Goal: Task Accomplishment & Management: Manage account settings

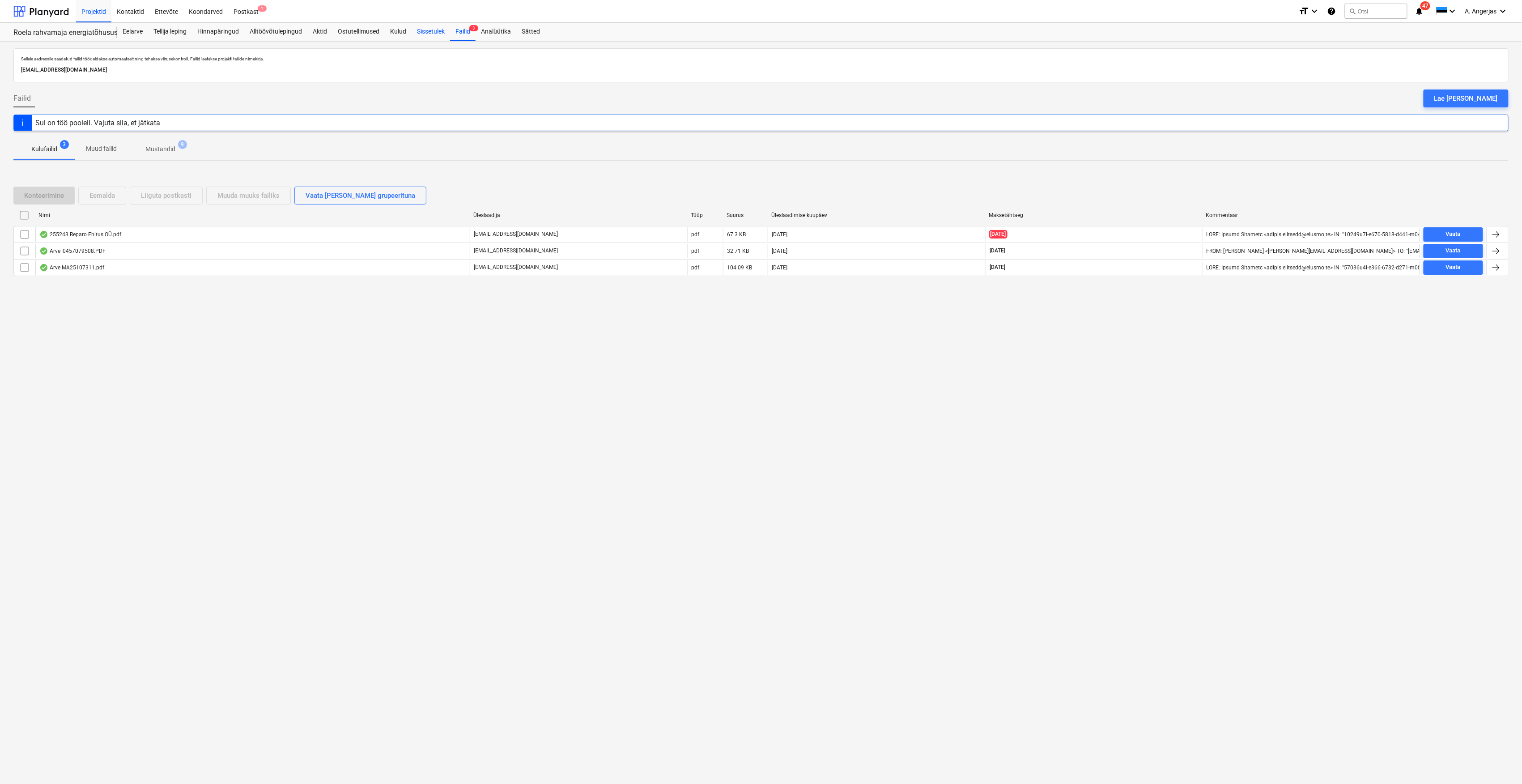
click at [422, 28] on div "Sissetulek" at bounding box center [431, 32] width 38 height 18
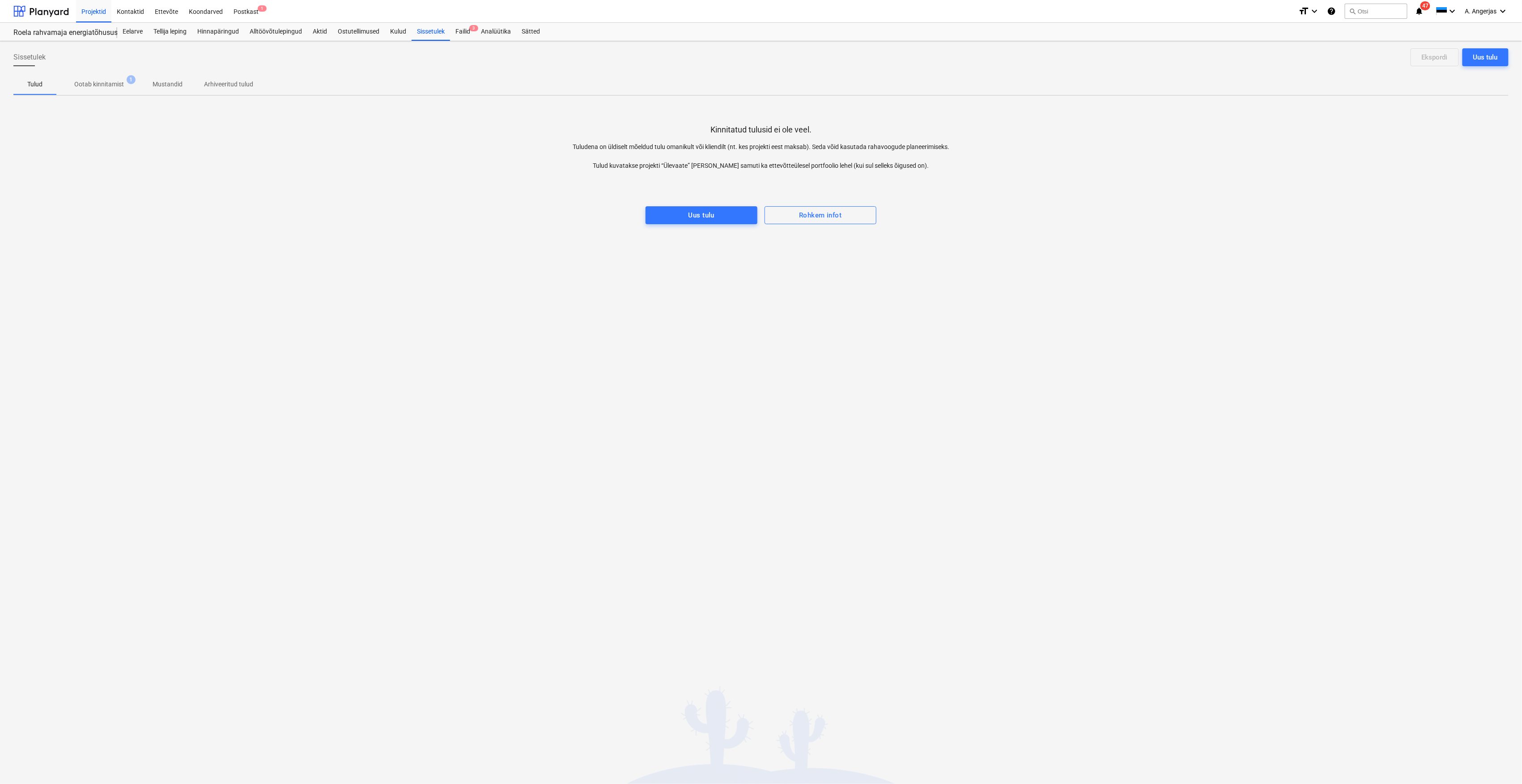
click at [101, 86] on p "Ootab kinnitamist" at bounding box center [99, 84] width 50 height 9
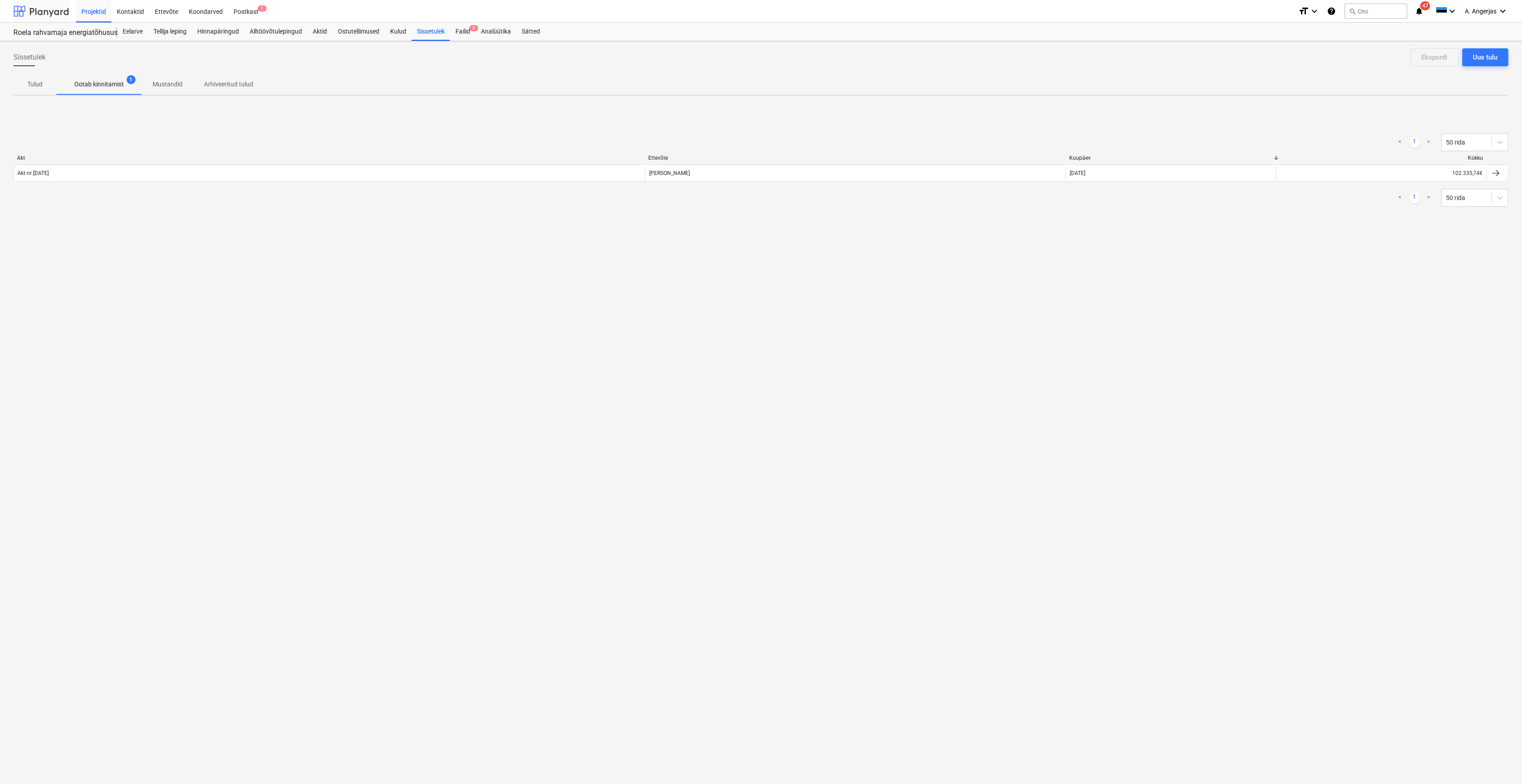
click at [45, 6] on div at bounding box center [41, 11] width 56 height 22
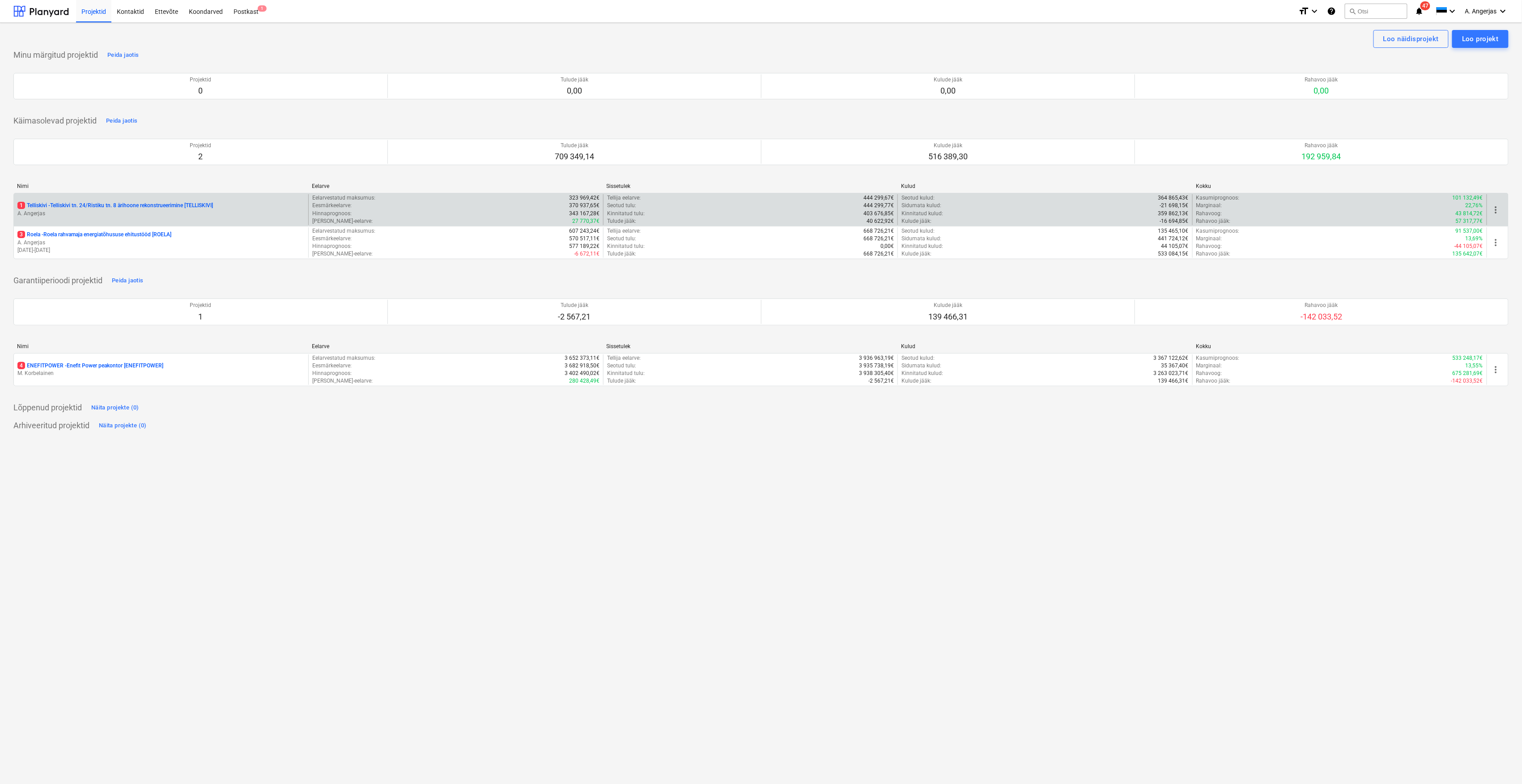
click at [69, 212] on p "A. Angerjas" at bounding box center [161, 213] width 287 height 8
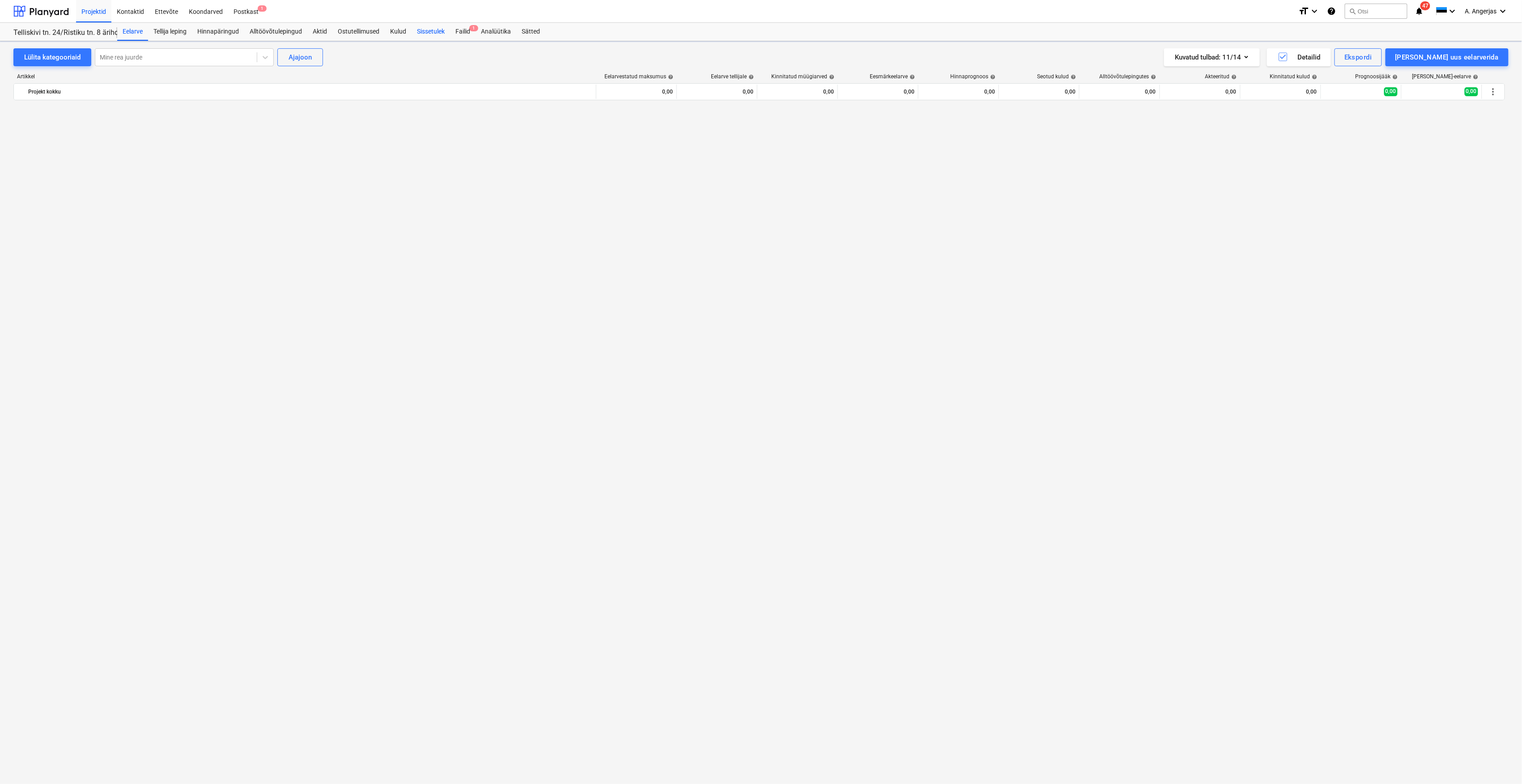
click at [430, 35] on div "Sissetulek" at bounding box center [431, 32] width 38 height 18
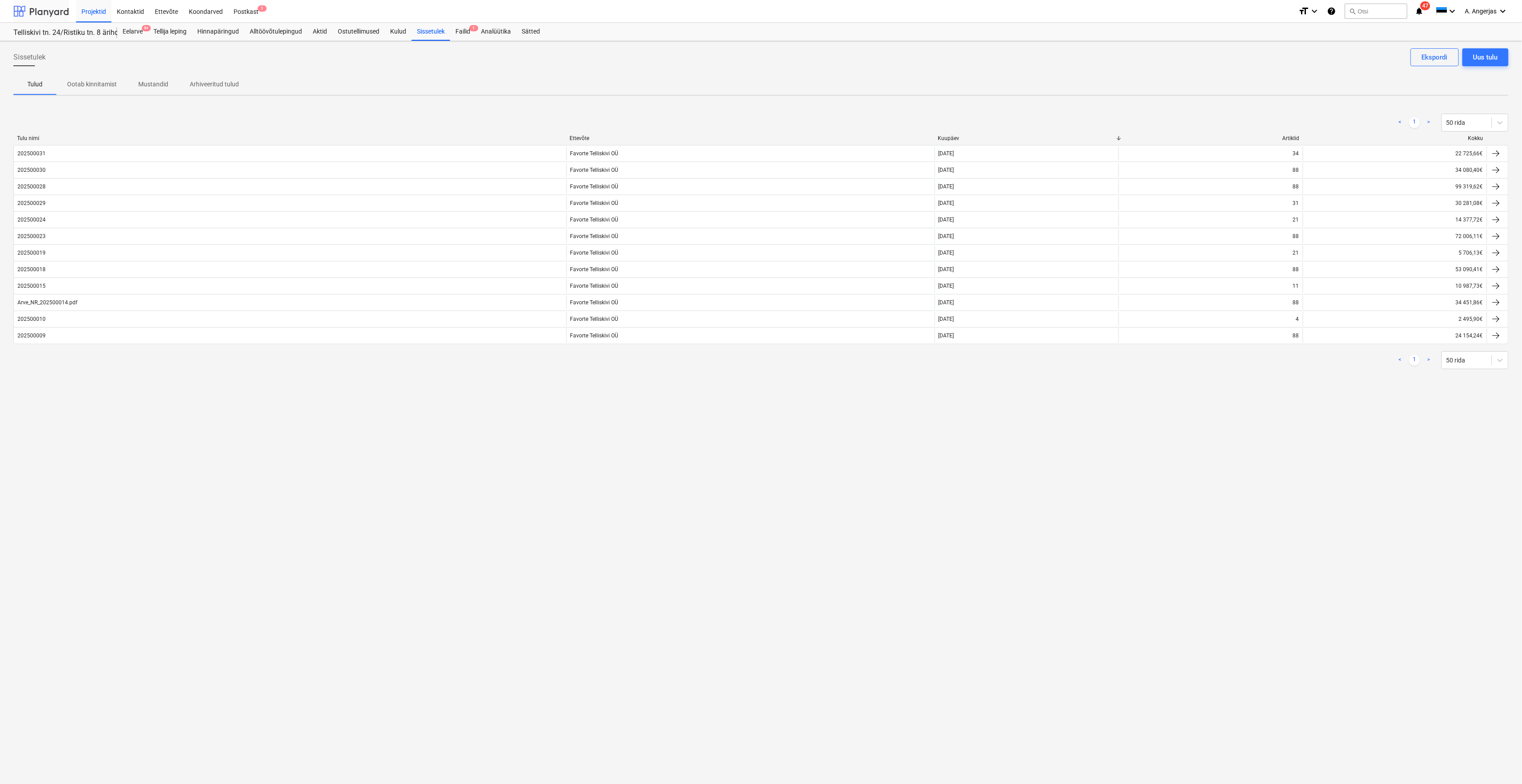
click at [41, 13] on div at bounding box center [41, 11] width 56 height 22
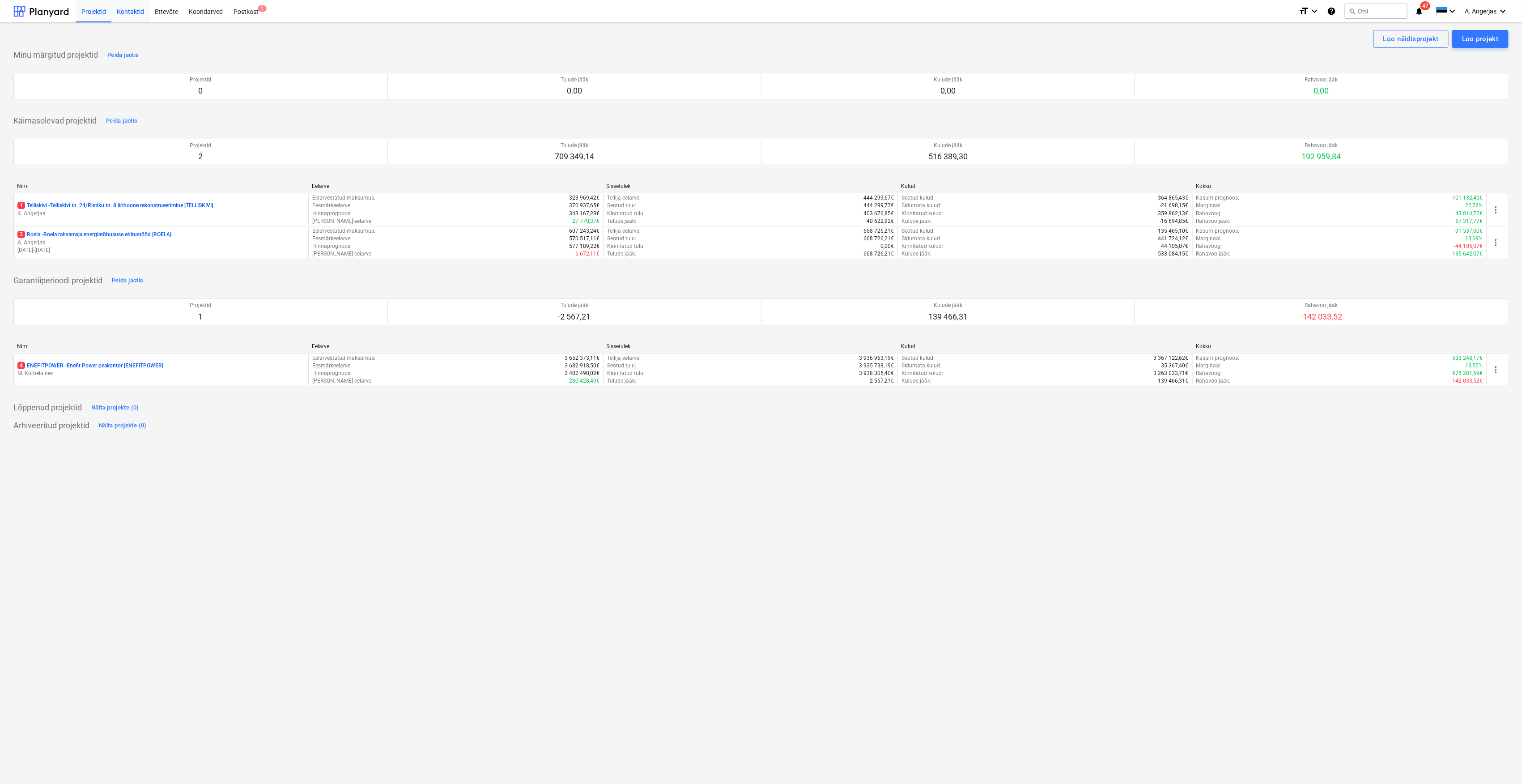
click at [132, 9] on div "Kontaktid" at bounding box center [131, 11] width 38 height 23
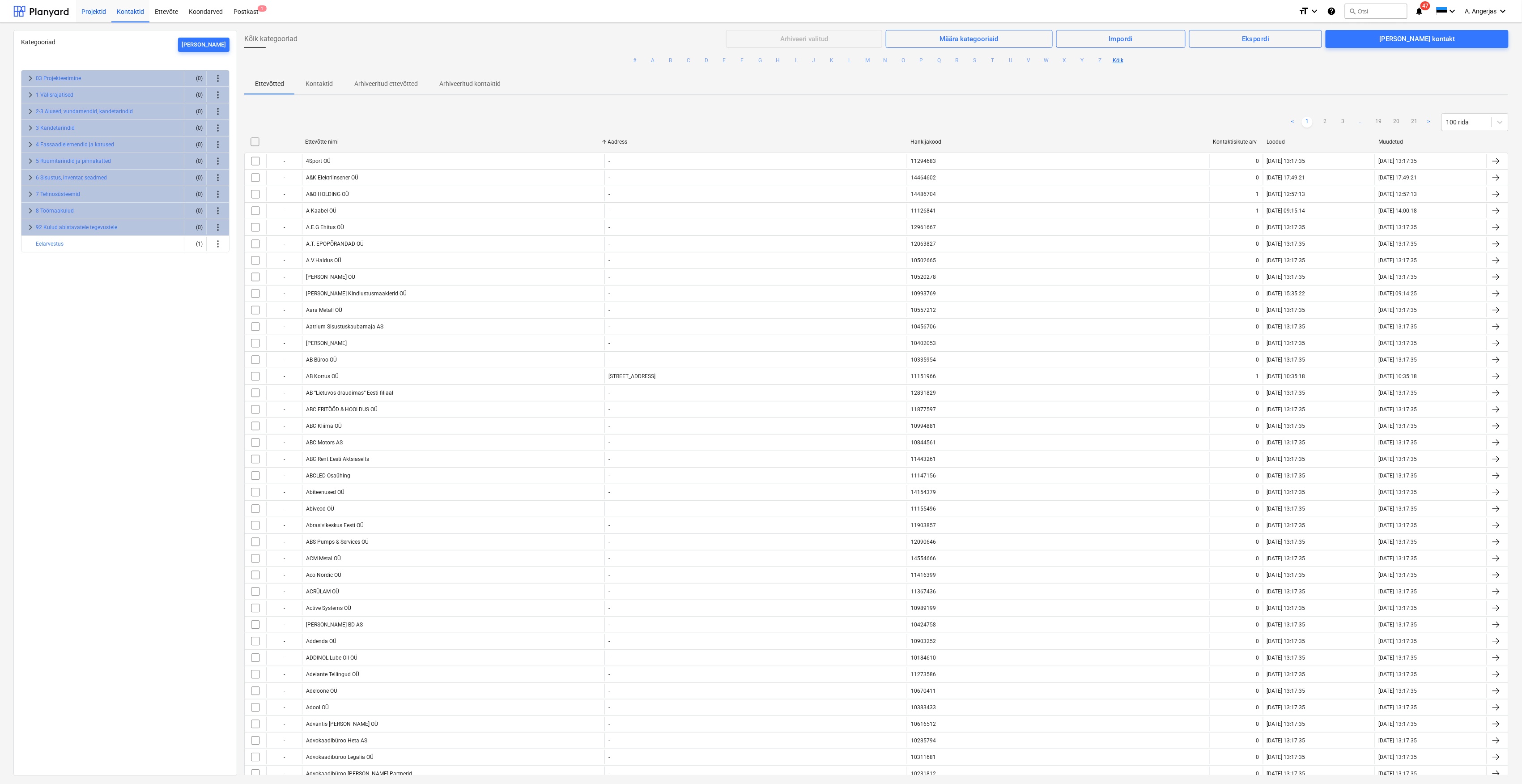
click at [82, 14] on div "Projektid" at bounding box center [94, 11] width 35 height 23
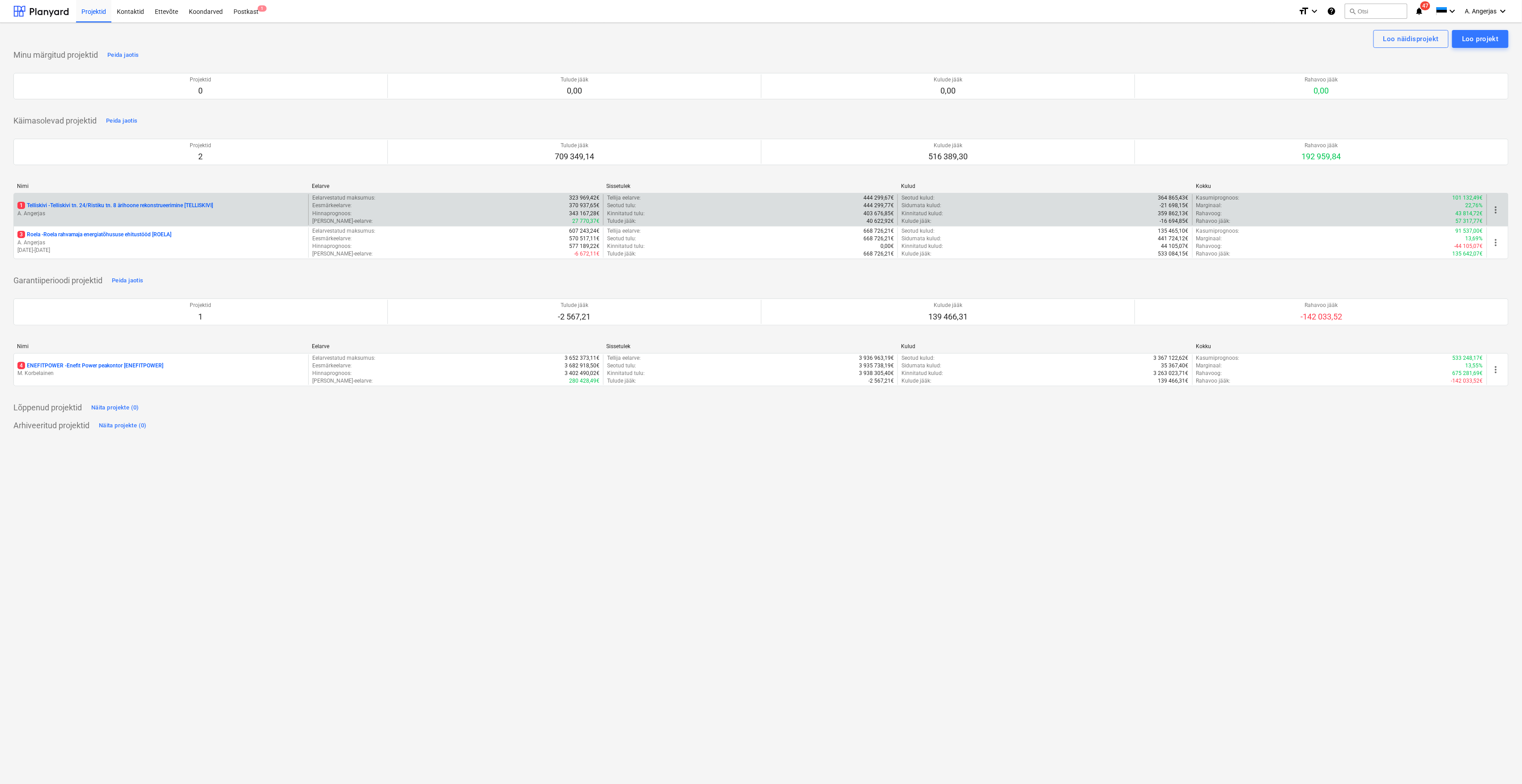
click at [92, 212] on p "A. Angerjas" at bounding box center [161, 213] width 287 height 8
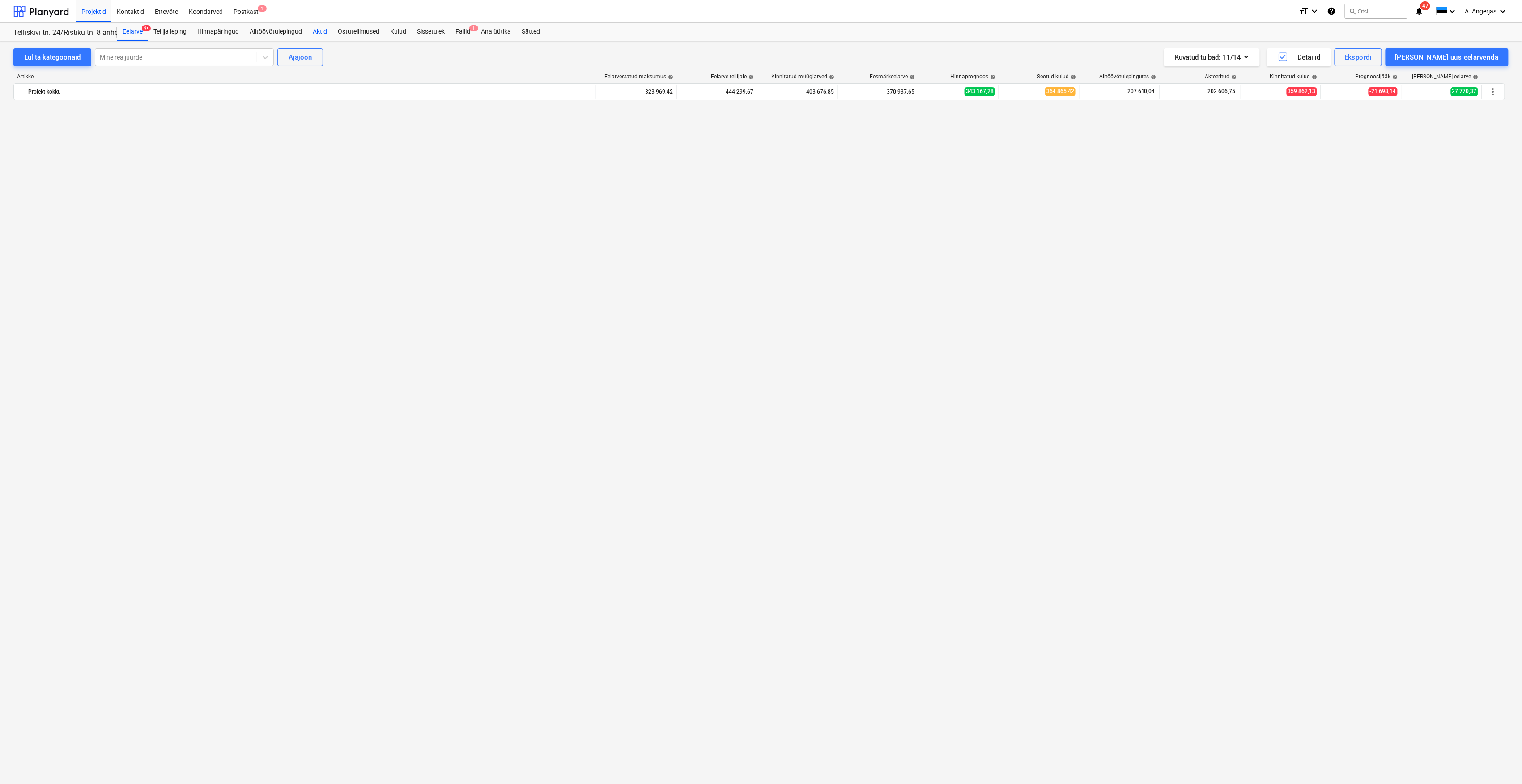
click at [316, 27] on div "Aktid" at bounding box center [320, 32] width 25 height 18
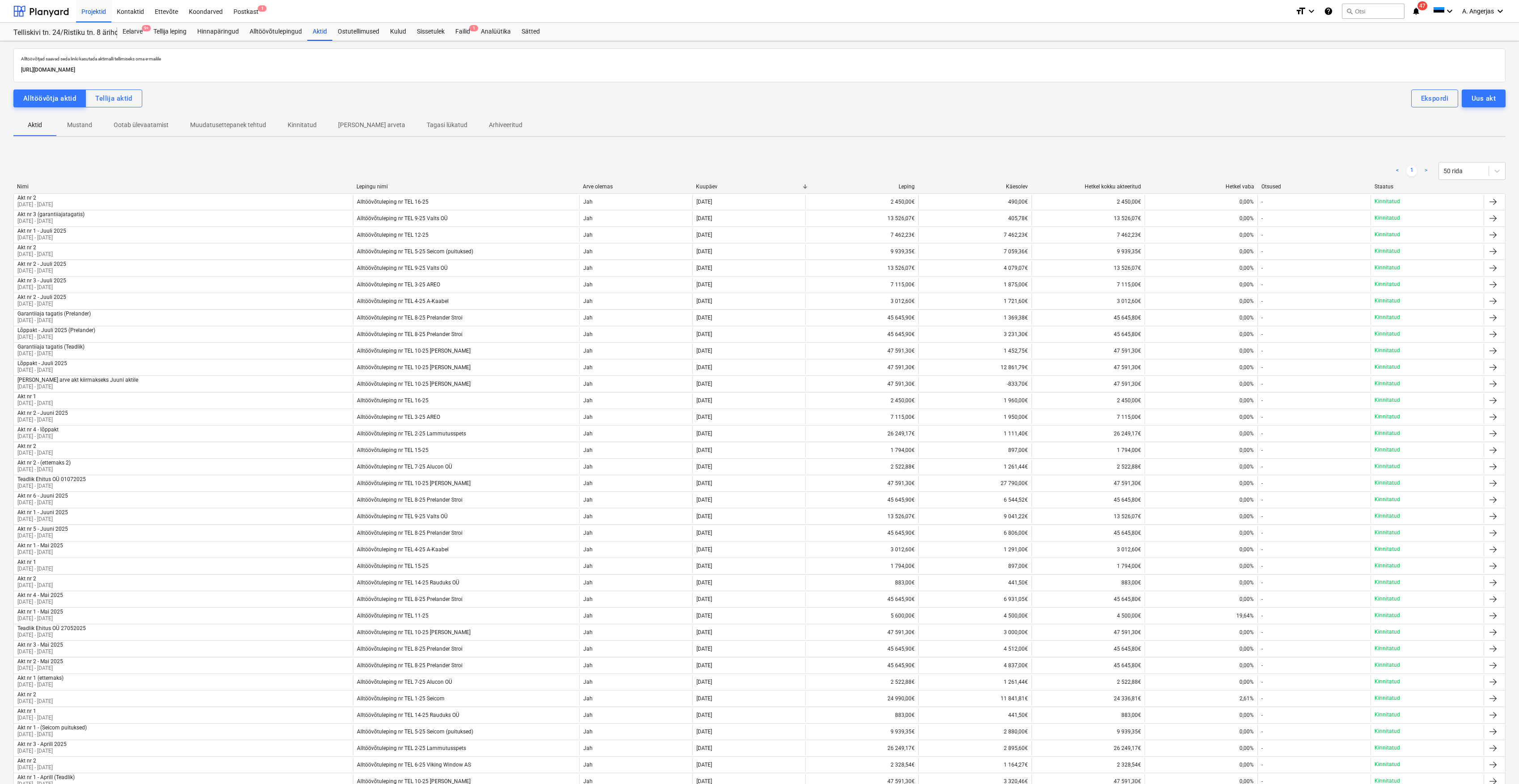
click at [80, 125] on p "Mustand" at bounding box center [80, 125] width 25 height 9
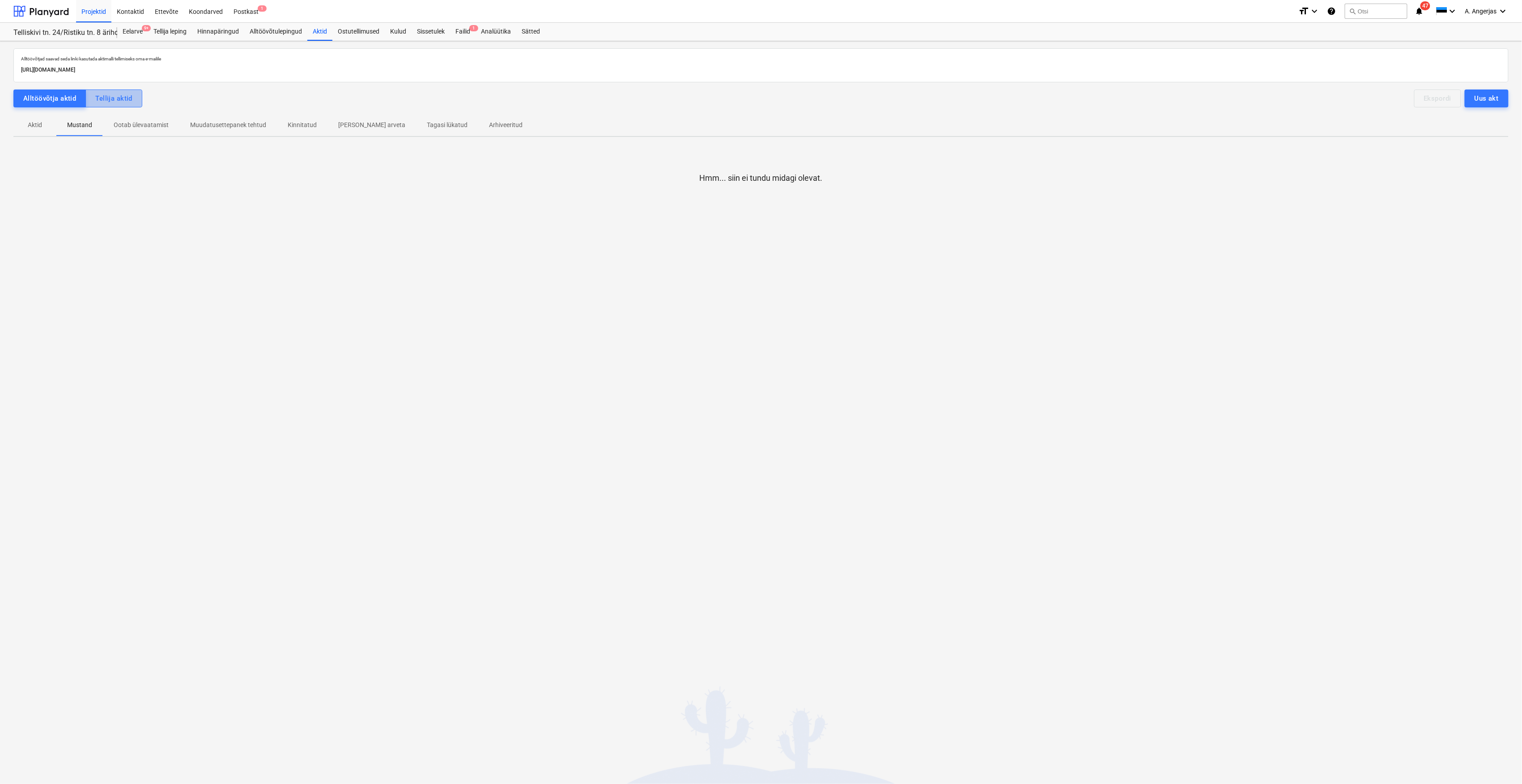
click at [131, 95] on div "Tellija aktid" at bounding box center [113, 99] width 37 height 12
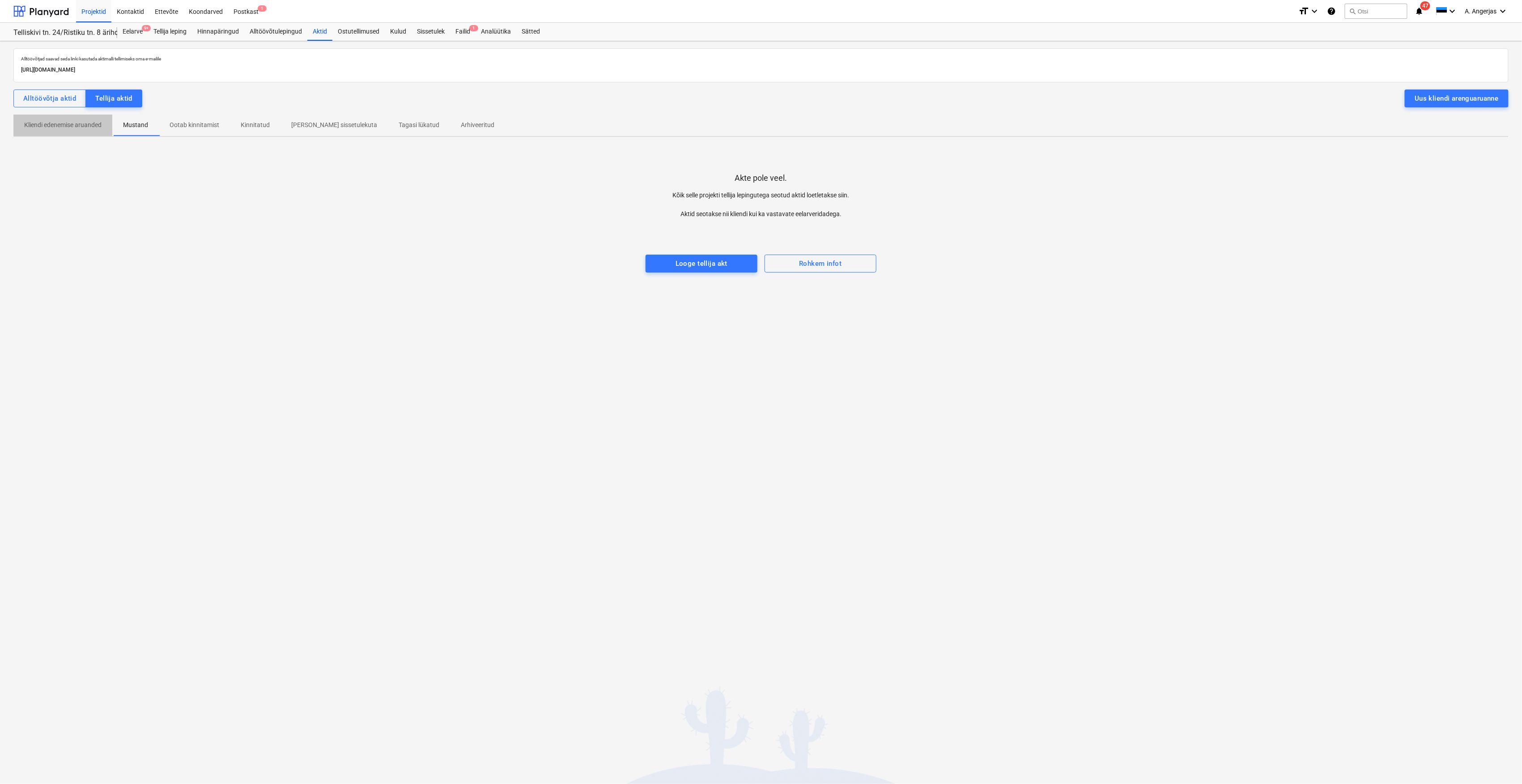
click at [73, 129] on p "Kliendi edenemise aruanded" at bounding box center [63, 125] width 77 height 9
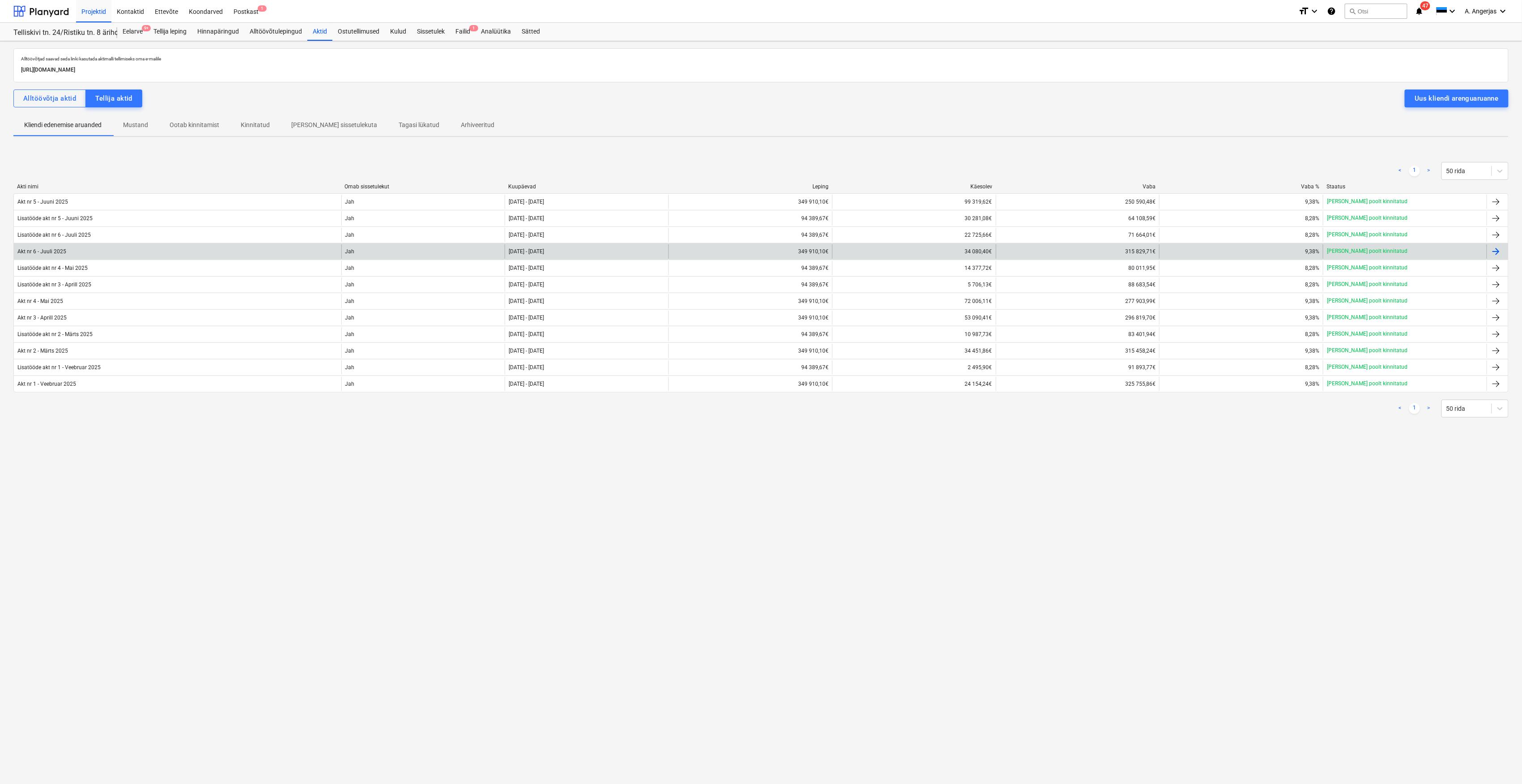
click at [77, 249] on div "Akt nr 6 - Juuli 2025" at bounding box center [177, 251] width 327 height 14
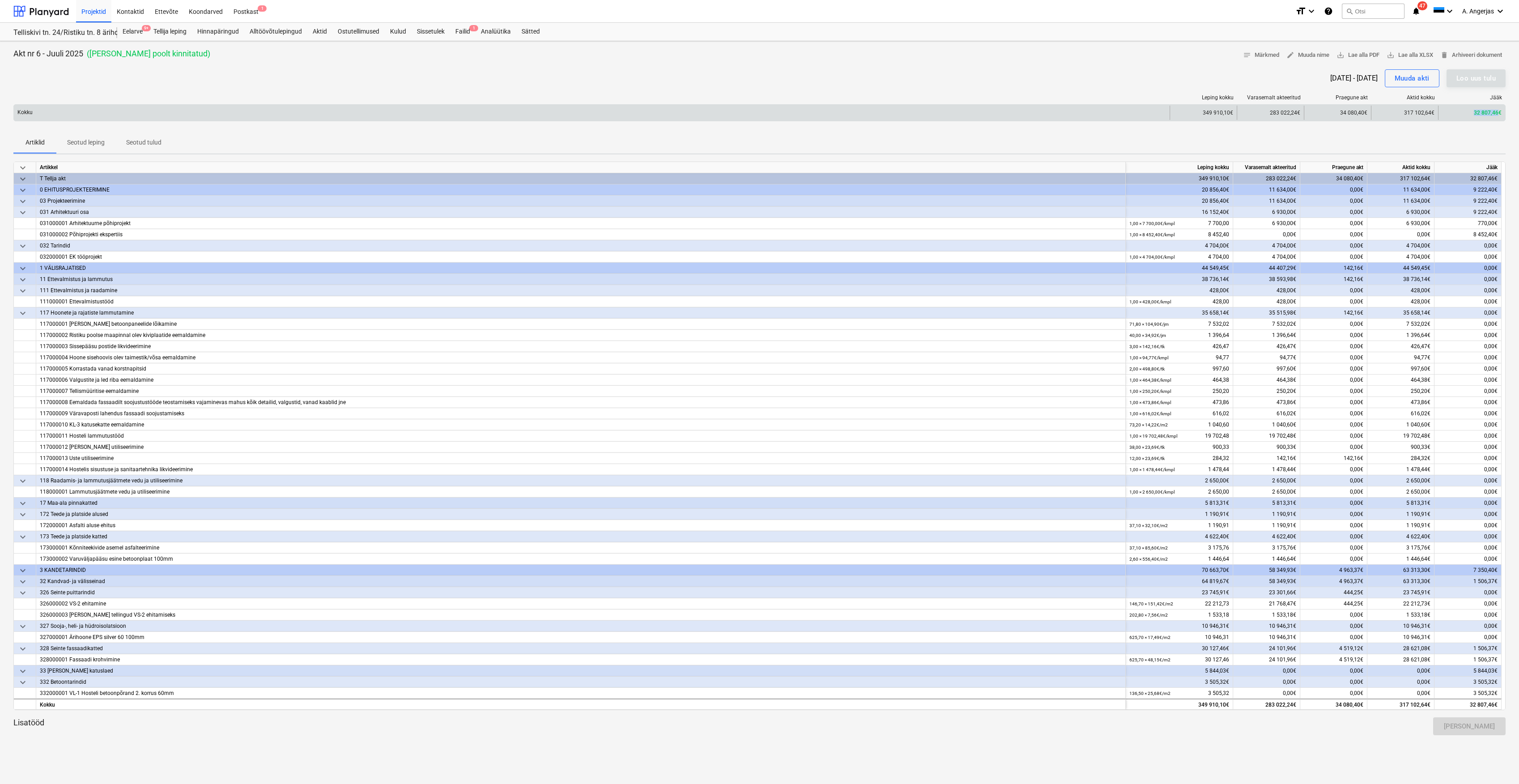
drag, startPoint x: 1498, startPoint y: 113, endPoint x: 1463, endPoint y: 111, distance: 35.1
click at [1463, 111] on div "32 807,46€" at bounding box center [1472, 113] width 67 height 14
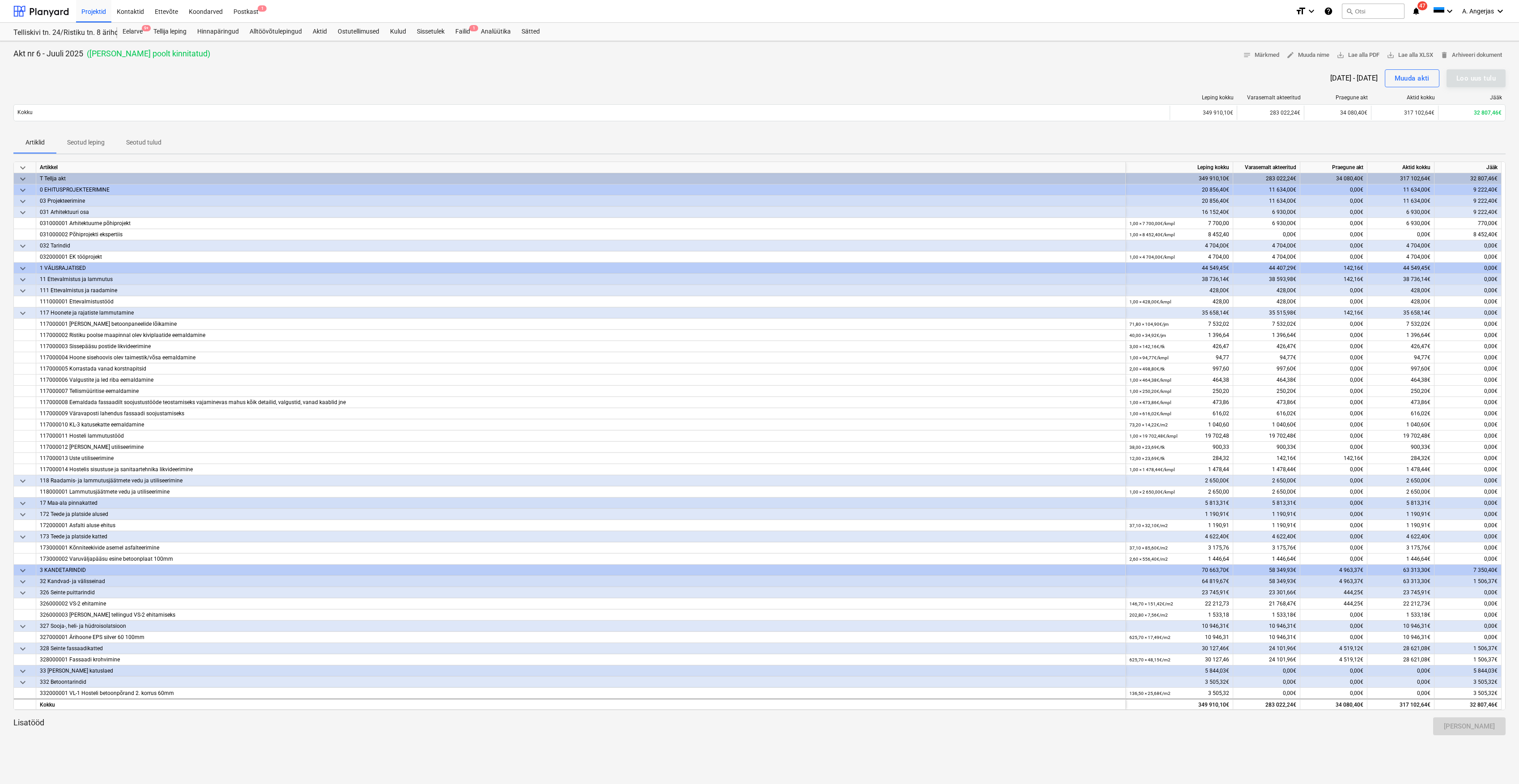
drag, startPoint x: 1463, startPoint y: 111, endPoint x: 1449, endPoint y: 132, distance: 25.2
click at [1449, 132] on div "Artiklid Seotud leping Seotud tulud" at bounding box center [760, 142] width 1492 height 21
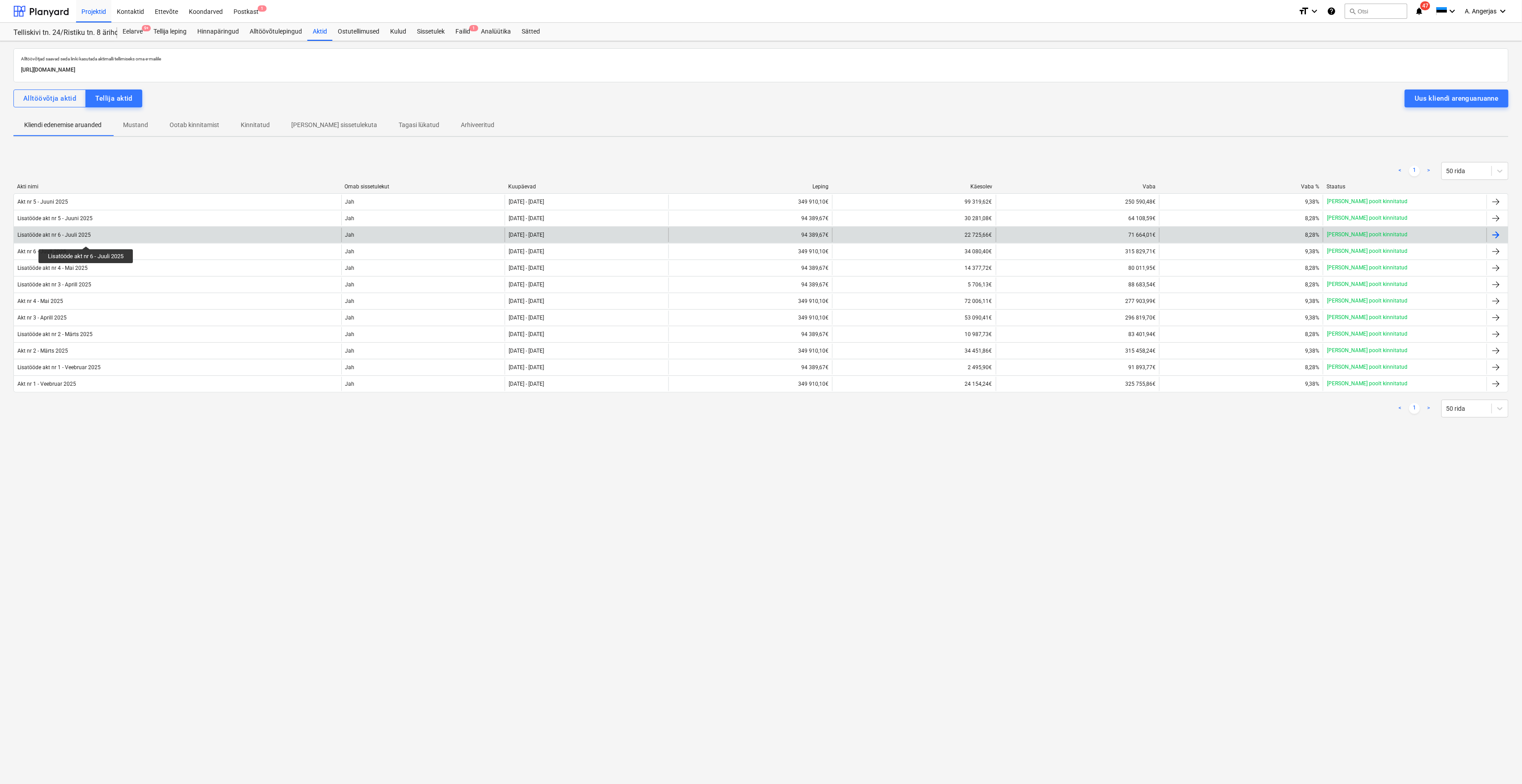
click at [87, 238] on div "Lisatööde akt nr 6 - Juuli 2025" at bounding box center [54, 235] width 73 height 6
